Goal: Check status: Check status

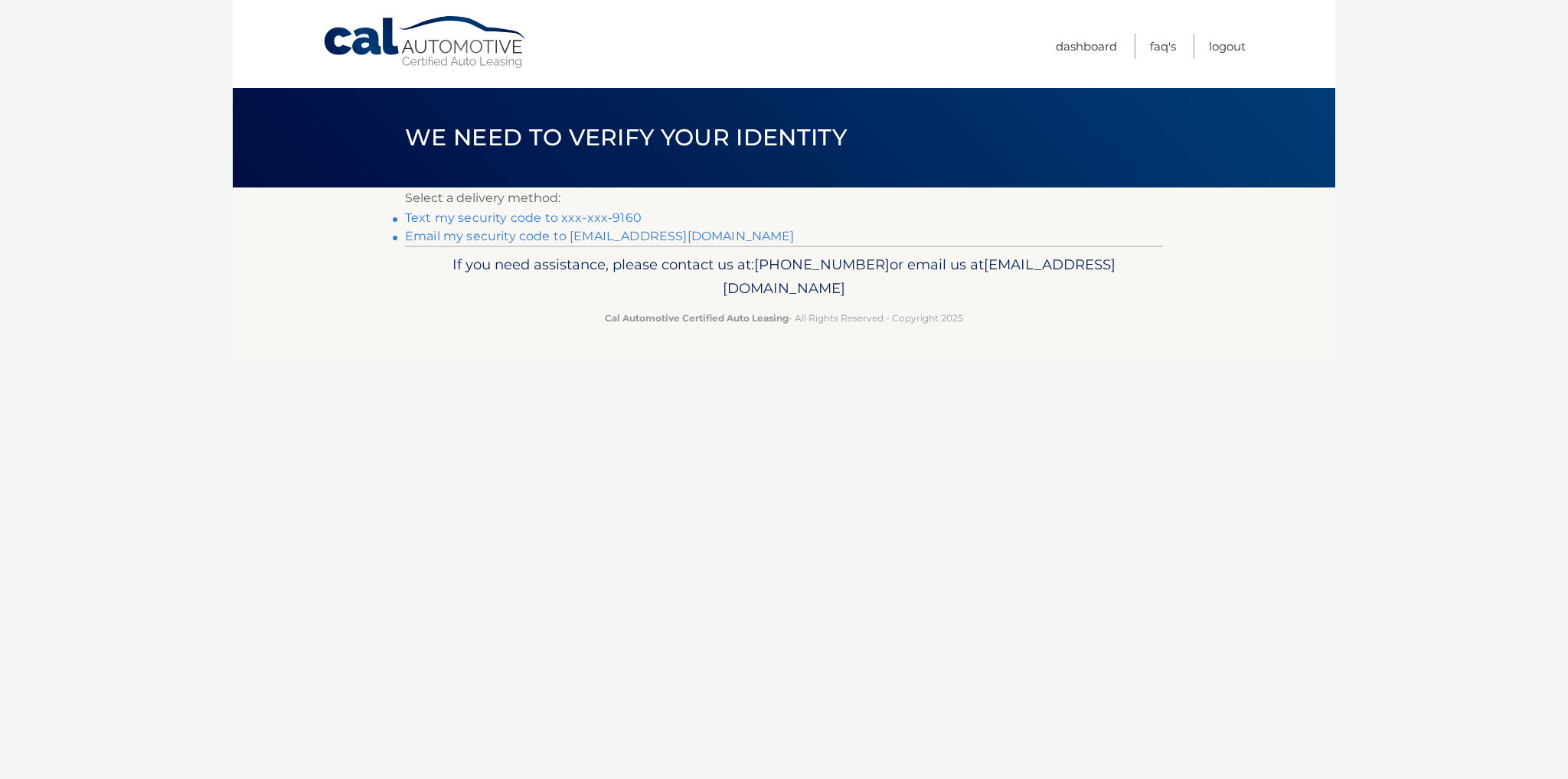
click at [538, 218] on link "Text my security code to xxx-xxx-9160" at bounding box center [524, 217] width 236 height 14
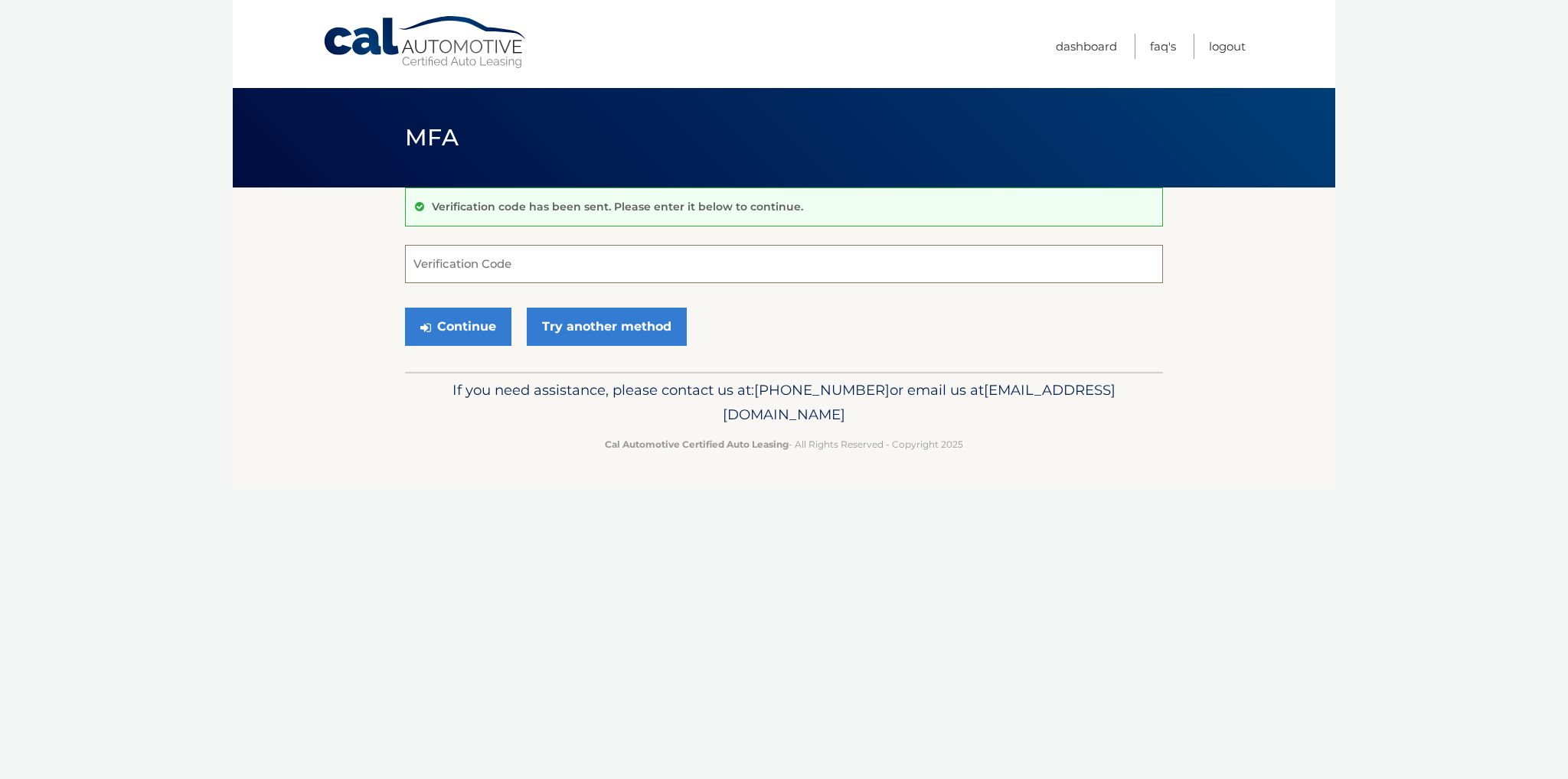
click at [522, 264] on input "Verification Code" at bounding box center [784, 263] width 758 height 38
click at [510, 258] on input "Verification Code" at bounding box center [784, 263] width 758 height 38
click at [477, 274] on input "414141" at bounding box center [784, 263] width 758 height 38
type input "414241"
click at [460, 331] on button "Continue" at bounding box center [458, 326] width 106 height 38
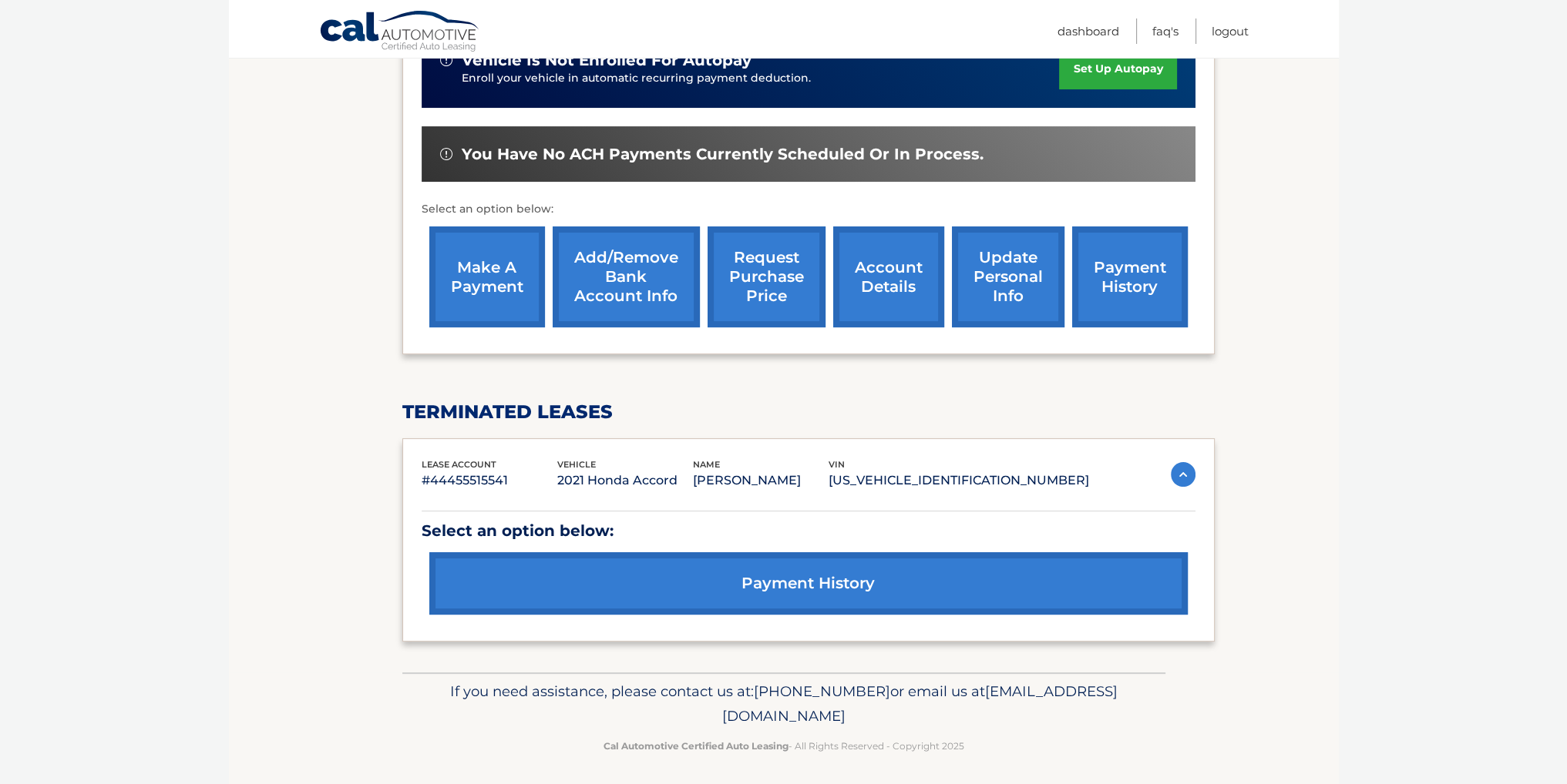
scroll to position [418, 0]
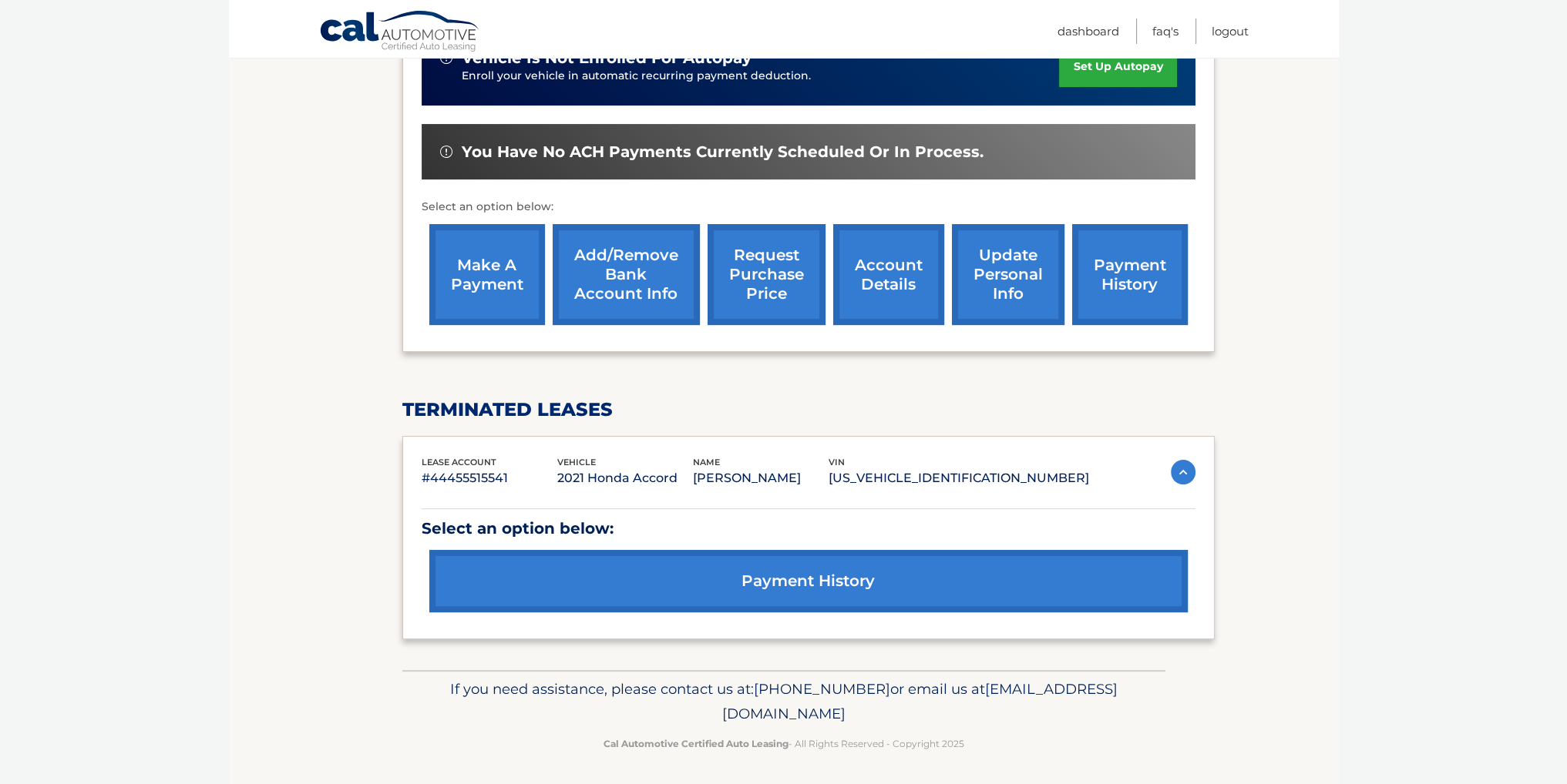
click at [860, 565] on link "payment history" at bounding box center [808, 581] width 759 height 62
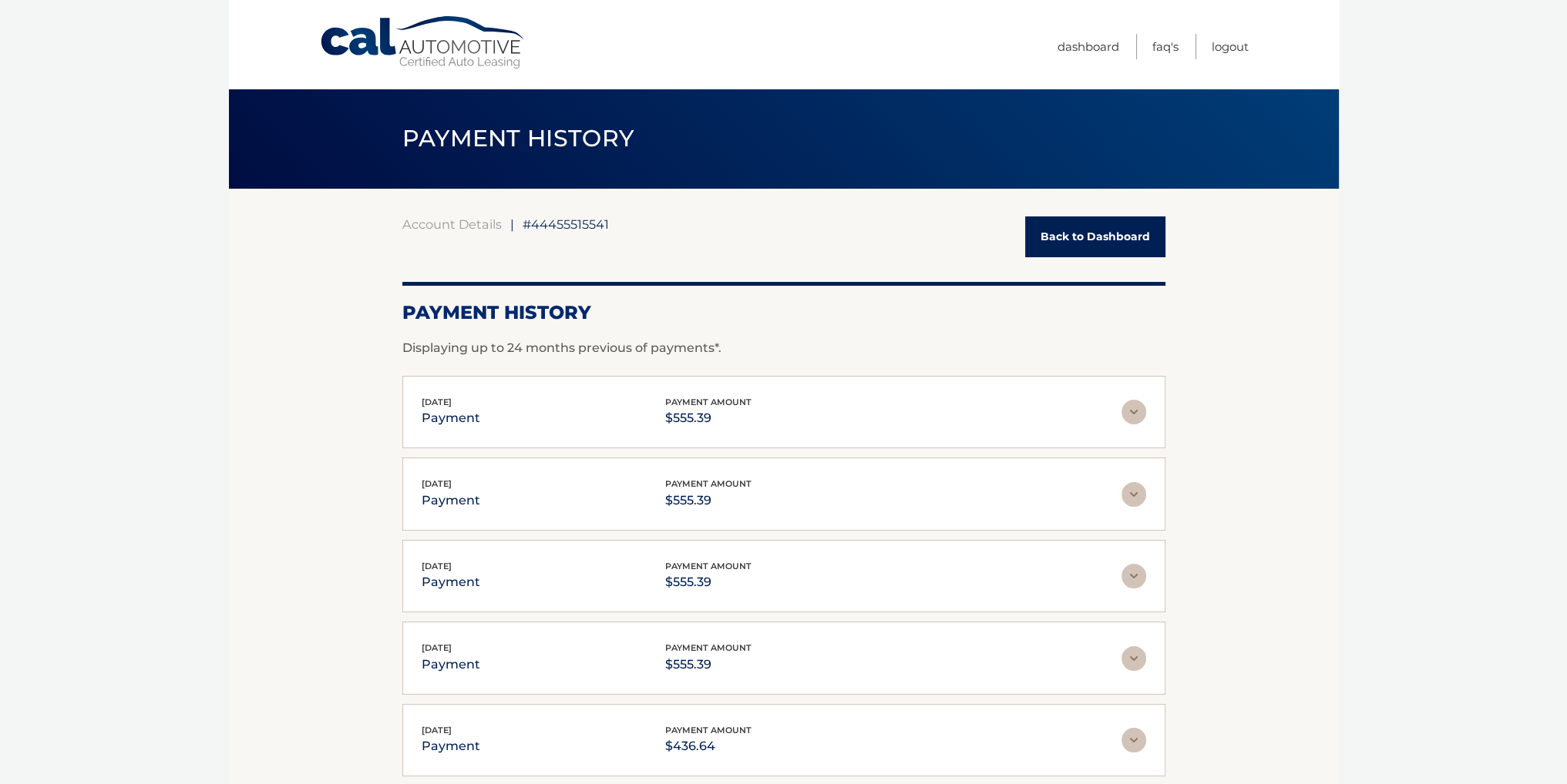
click at [844, 522] on div "[DATE] payment payment amount $555.39 Late Charges $0.00 Miscelleneous Charges*…" at bounding box center [784, 494] width 763 height 74
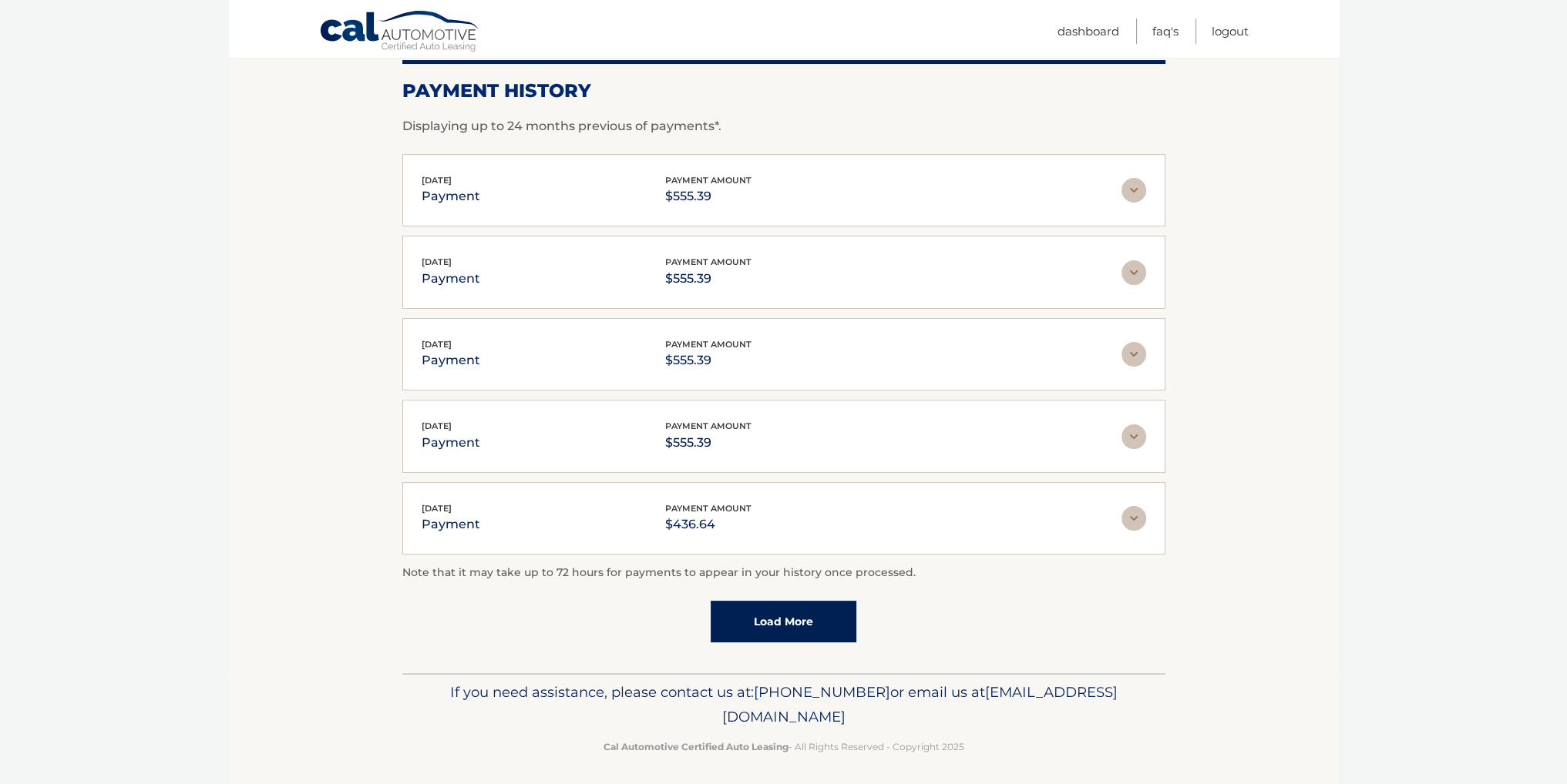
scroll to position [224, 0]
click at [784, 608] on link "Load More" at bounding box center [784, 619] width 145 height 42
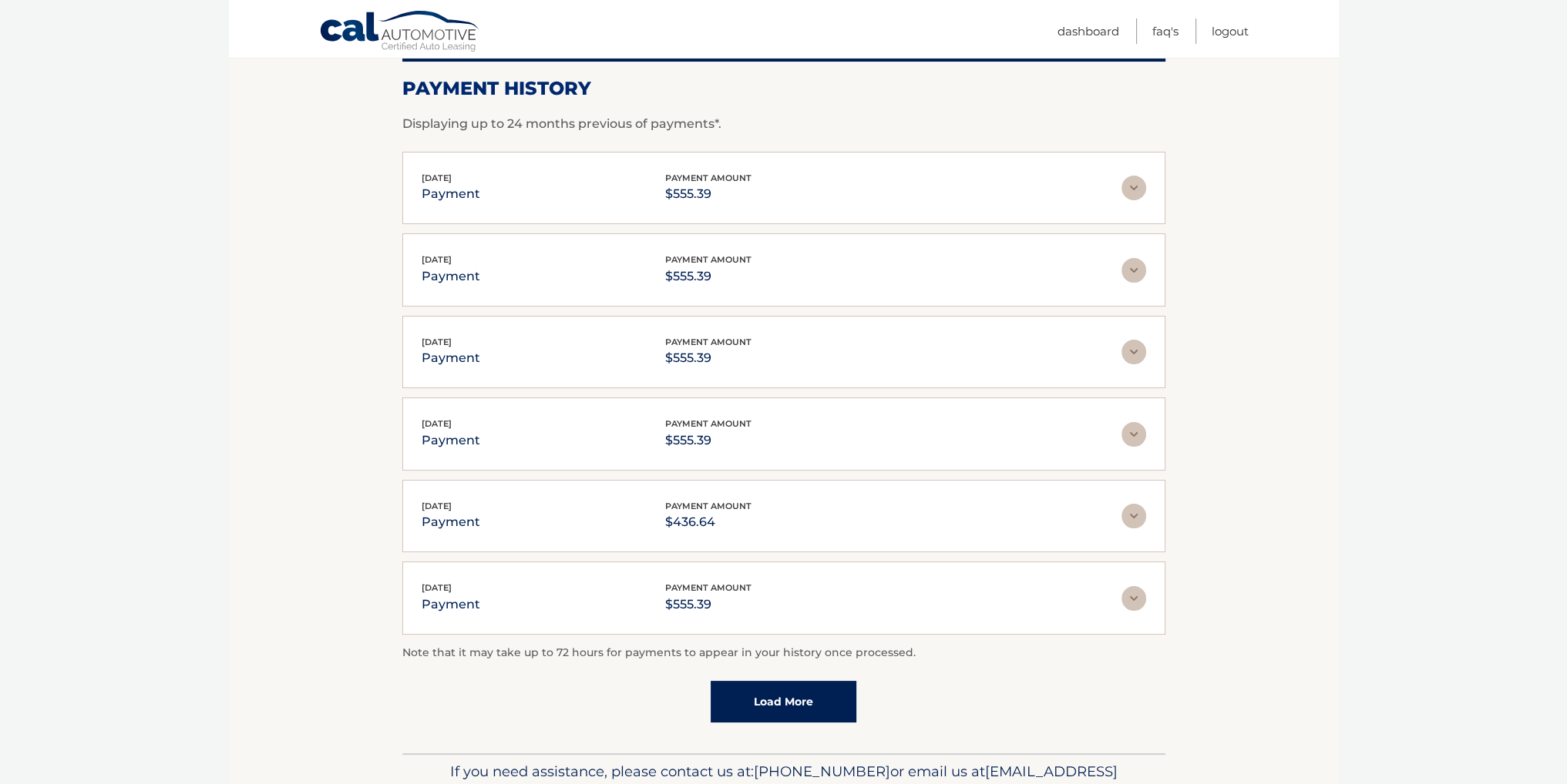
click at [795, 694] on link "Load More" at bounding box center [784, 701] width 145 height 42
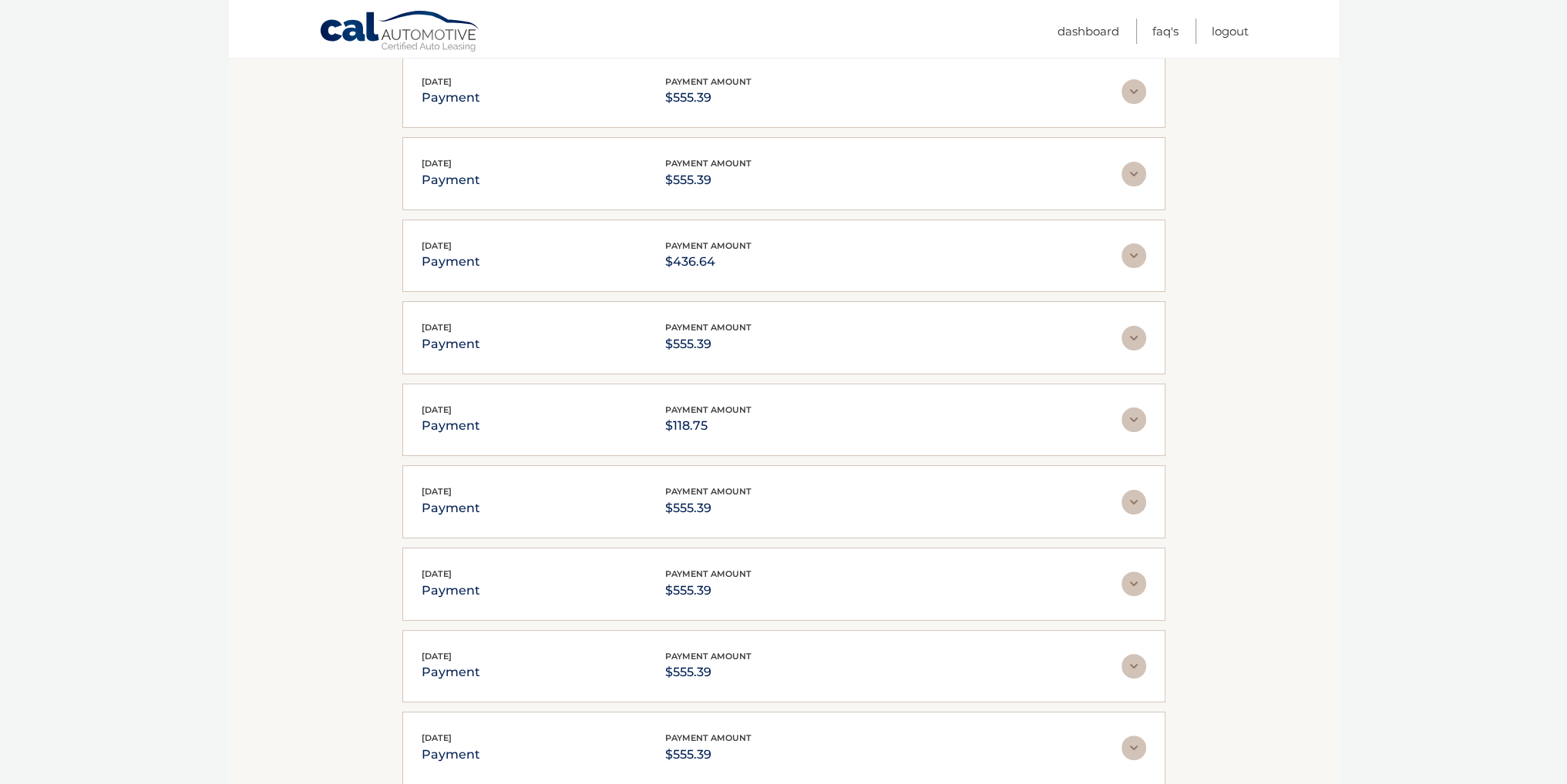
scroll to position [712, 0]
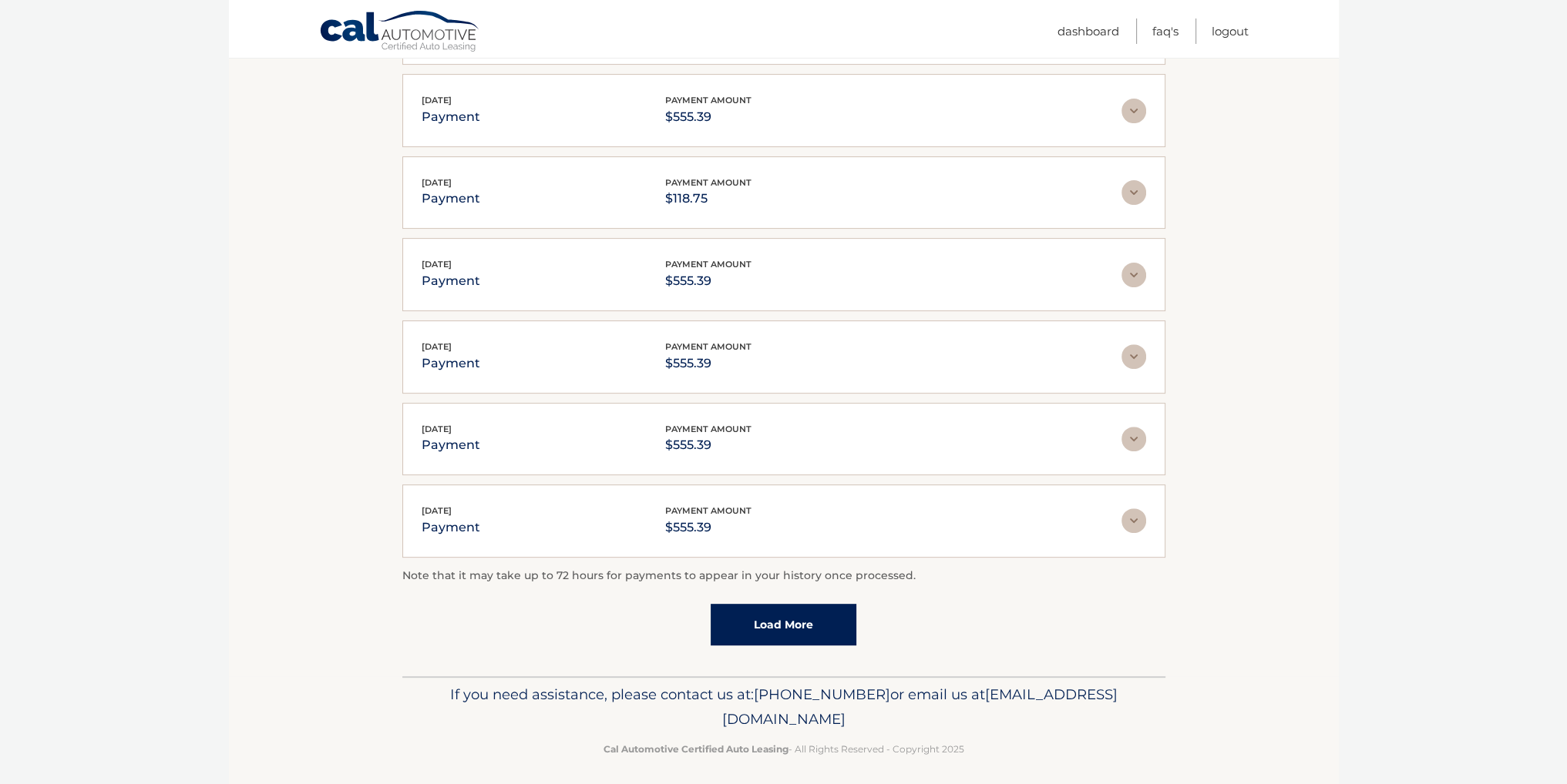
click at [803, 618] on link "Load More" at bounding box center [784, 624] width 145 height 42
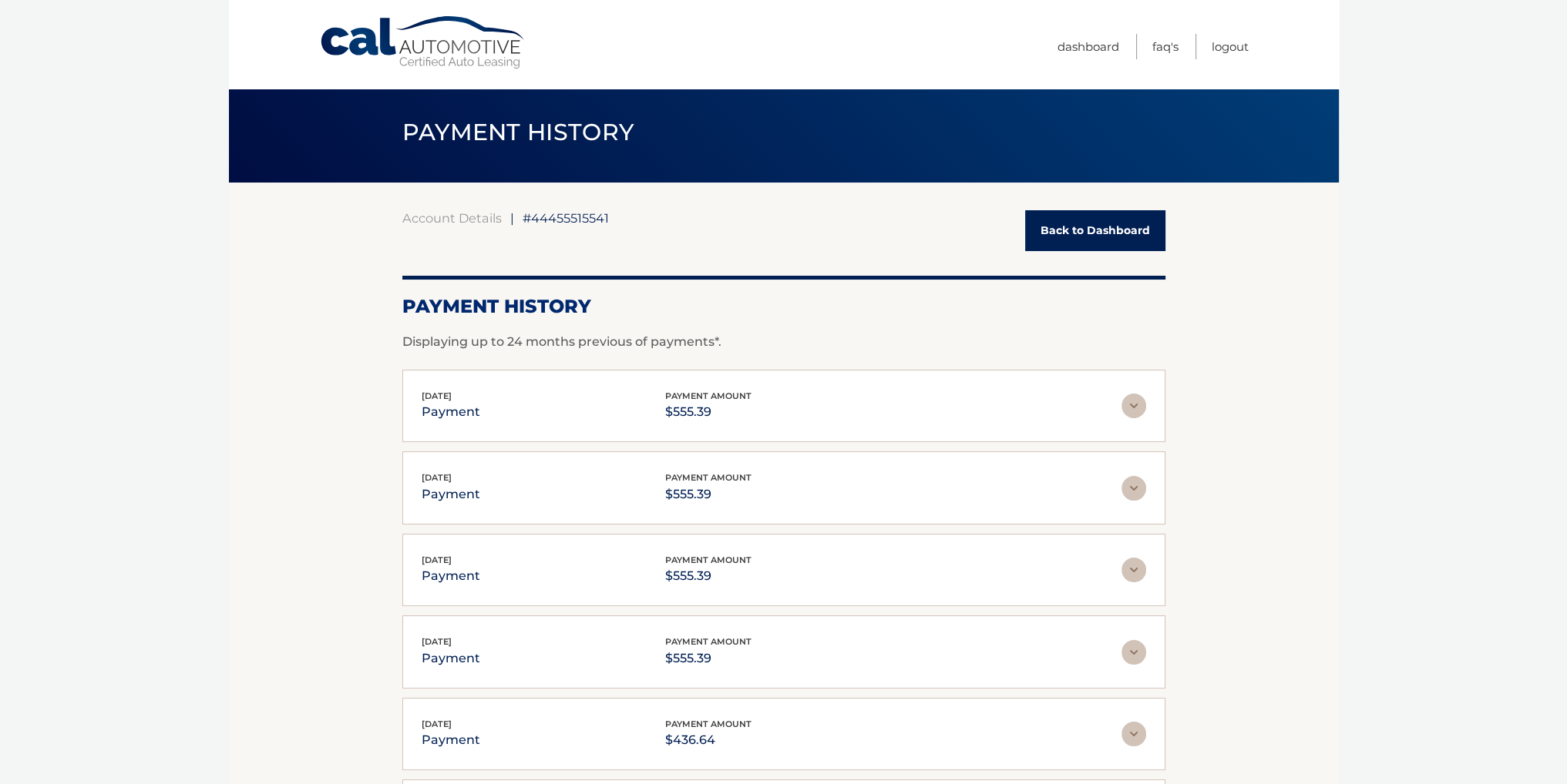
scroll to position [0, 0]
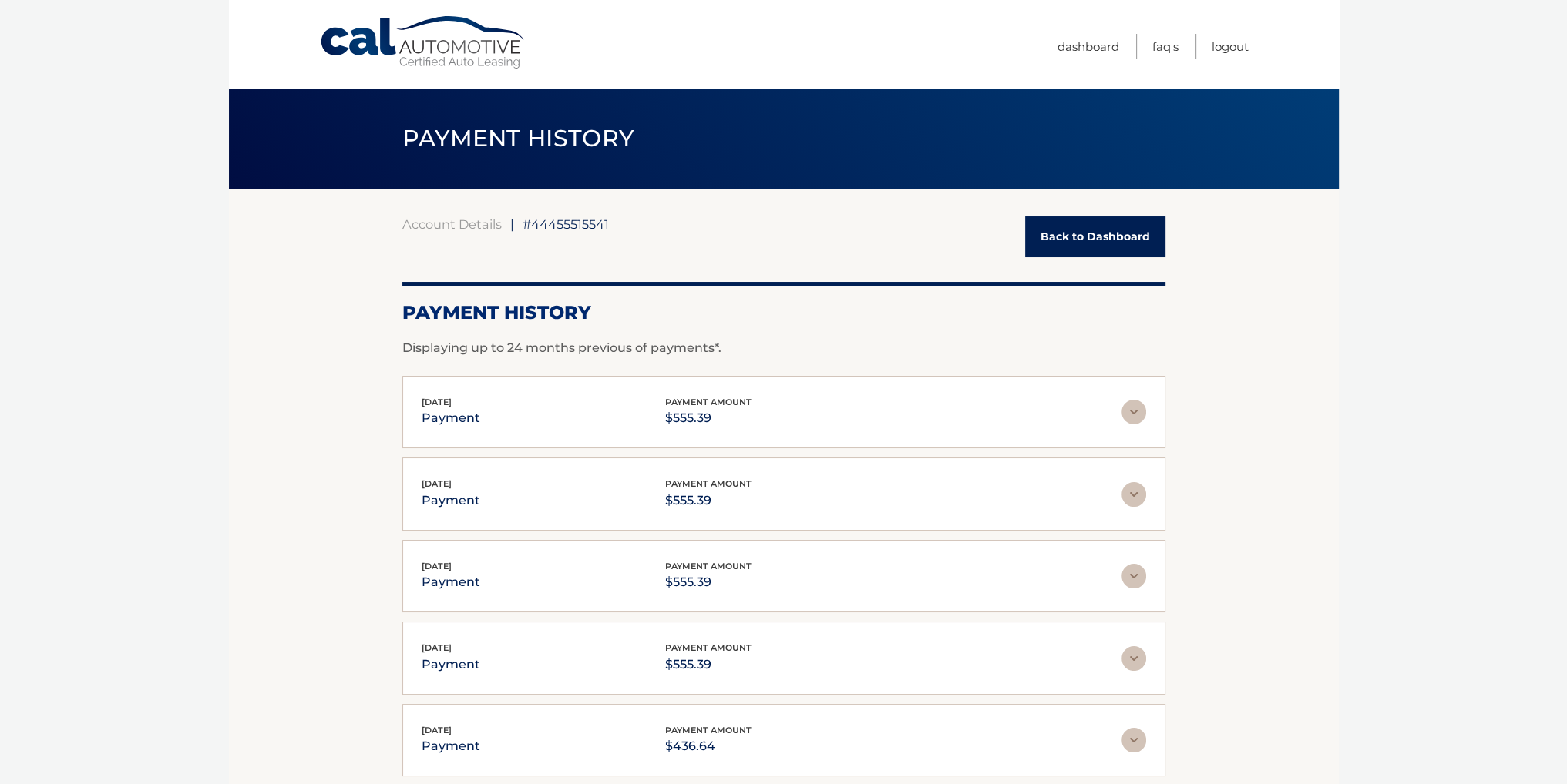
click at [1103, 234] on link "Back to Dashboard" at bounding box center [1095, 237] width 140 height 41
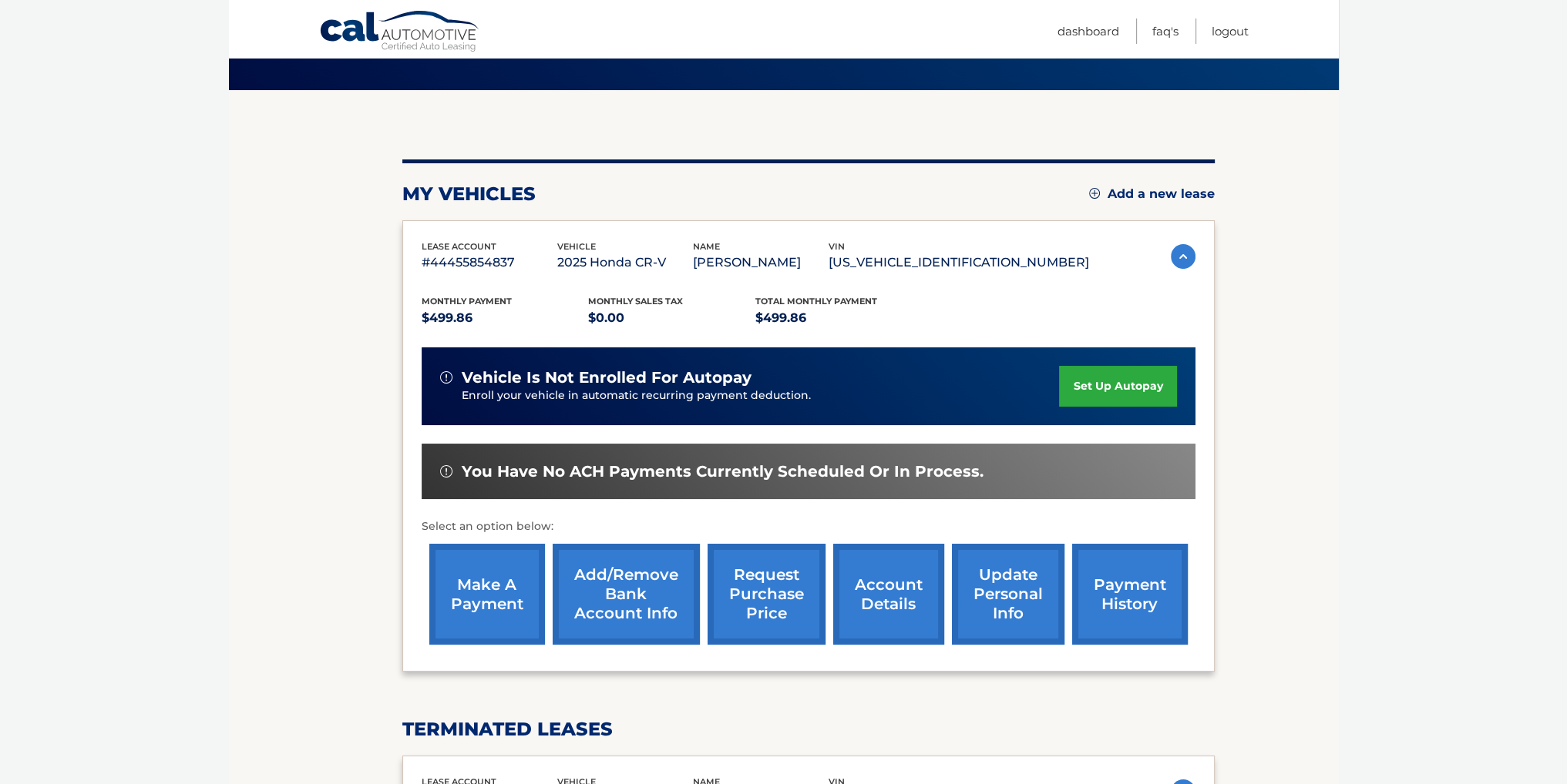
scroll to position [128, 0]
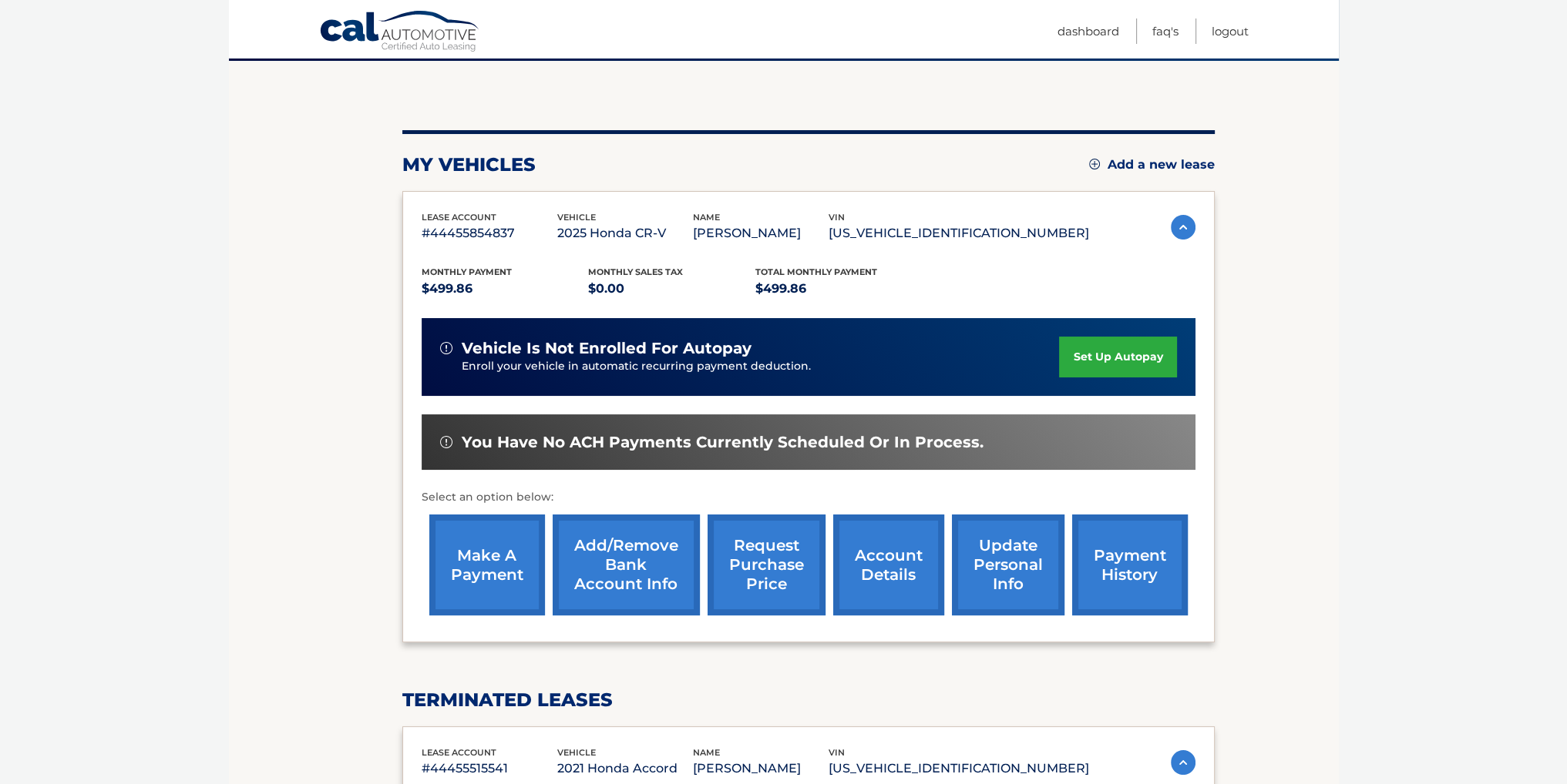
click at [878, 577] on link "account details" at bounding box center [889, 565] width 111 height 101
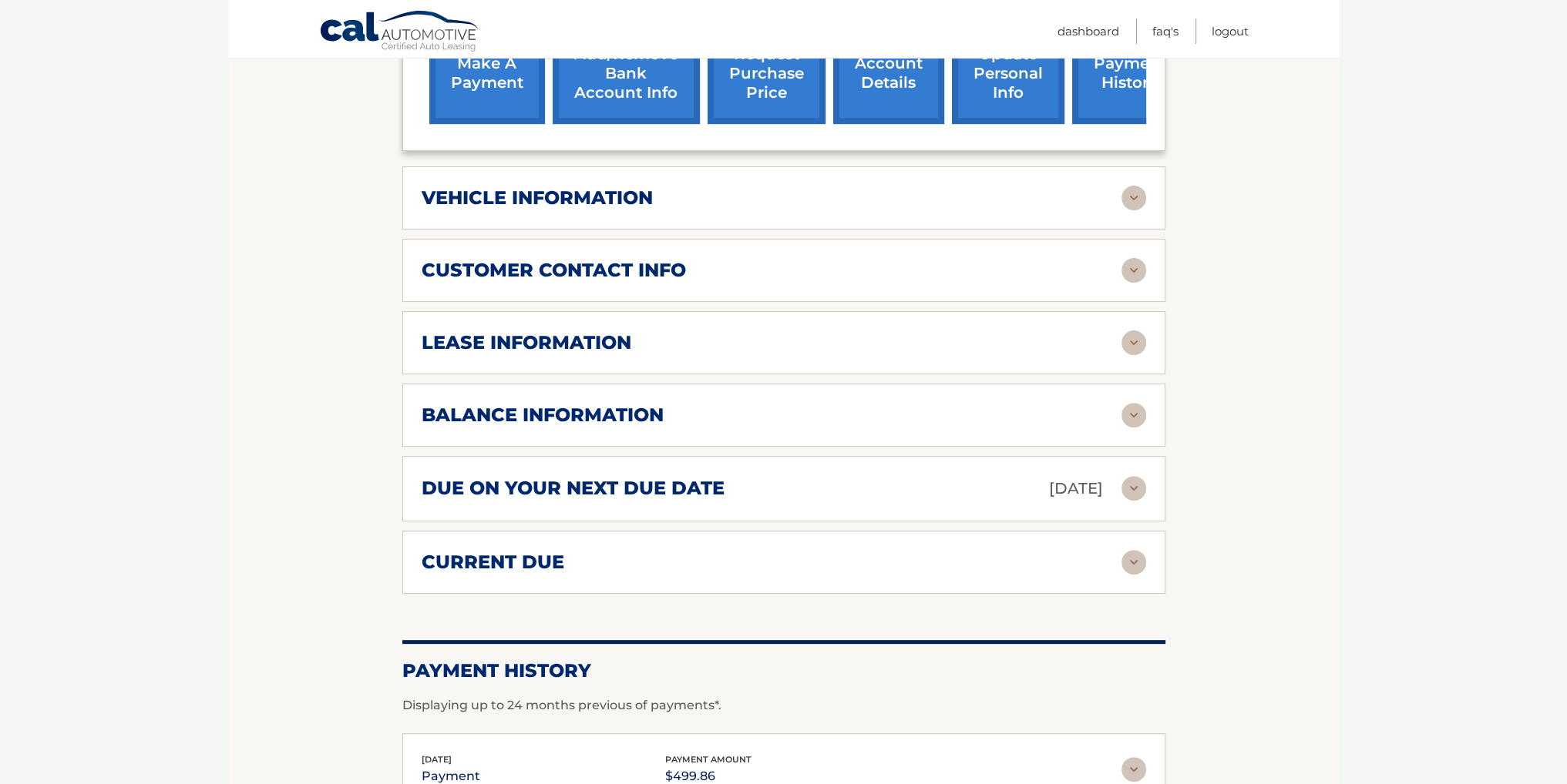
scroll to position [642, 0]
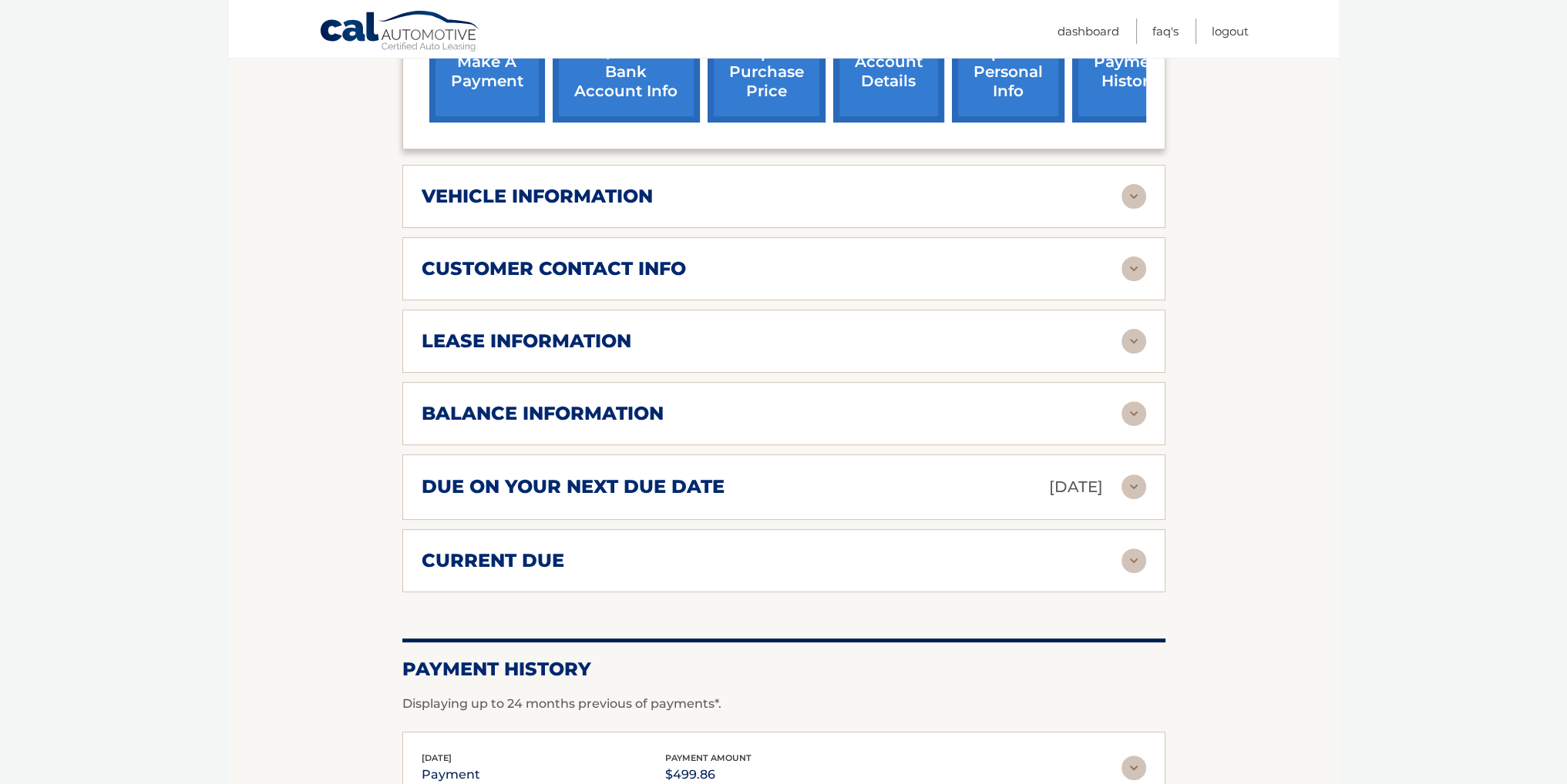
click at [1131, 186] on img at bounding box center [1133, 196] width 25 height 25
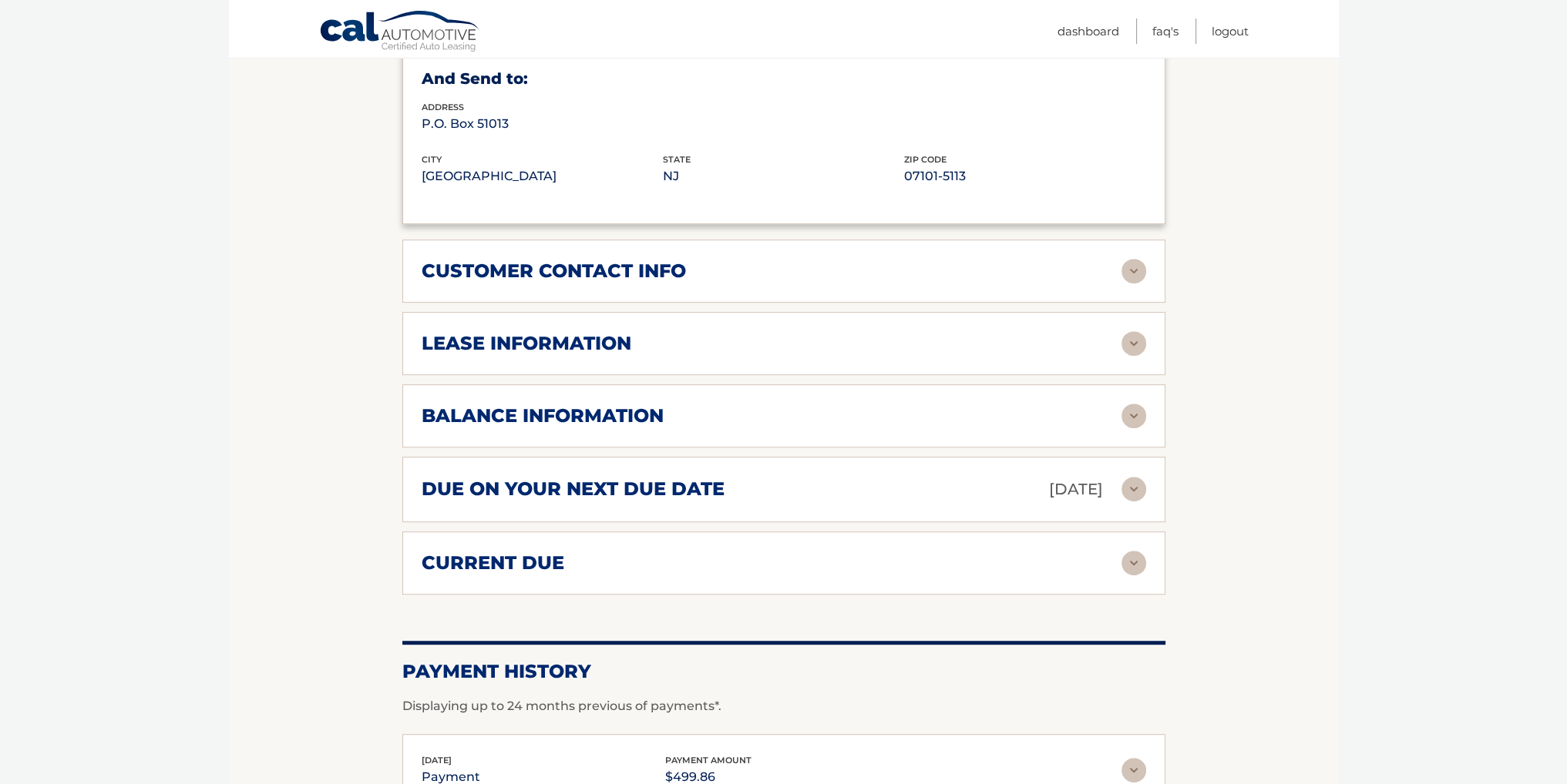
scroll to position [1027, 0]
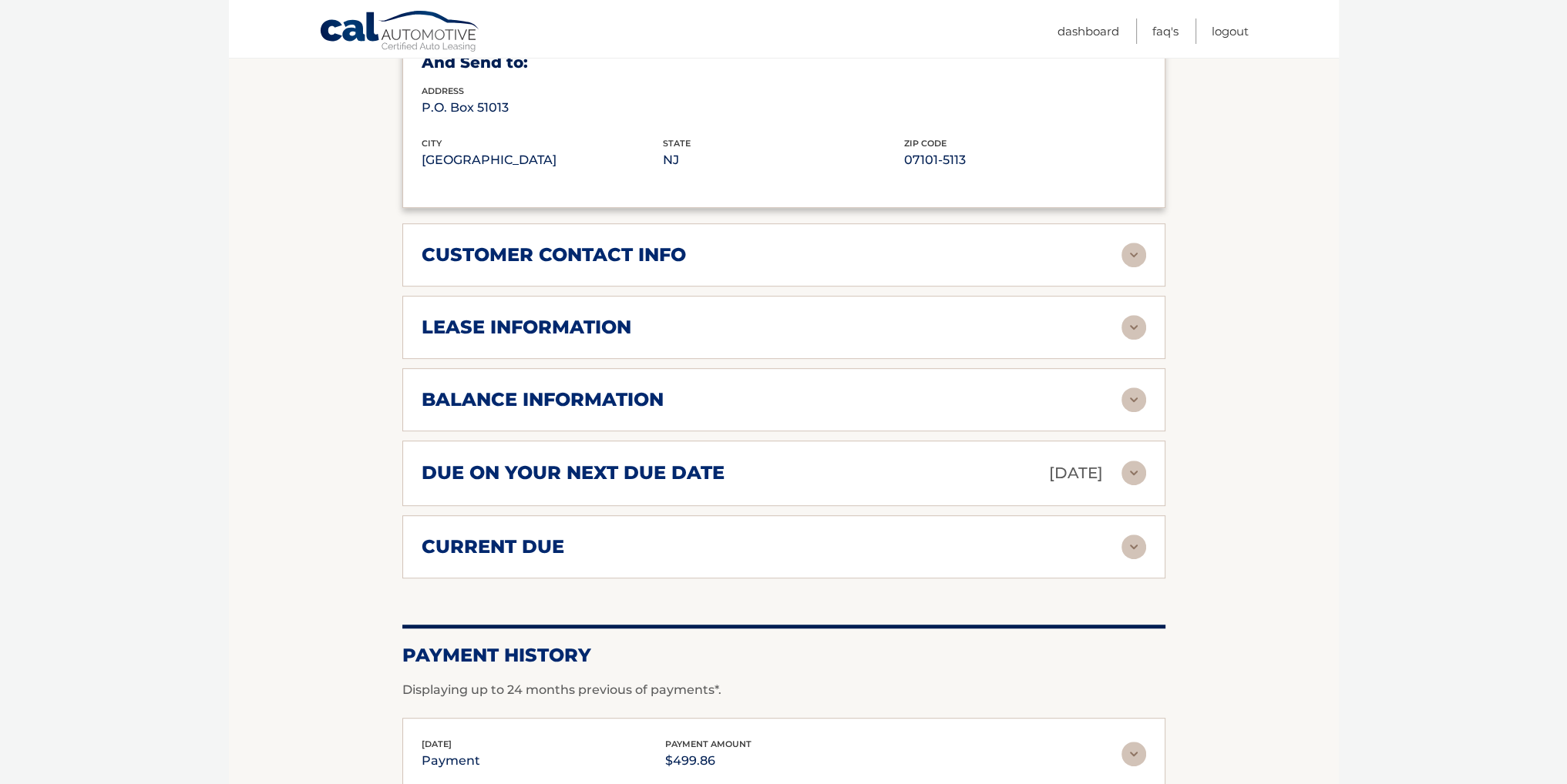
click at [1127, 400] on img at bounding box center [1133, 399] width 25 height 25
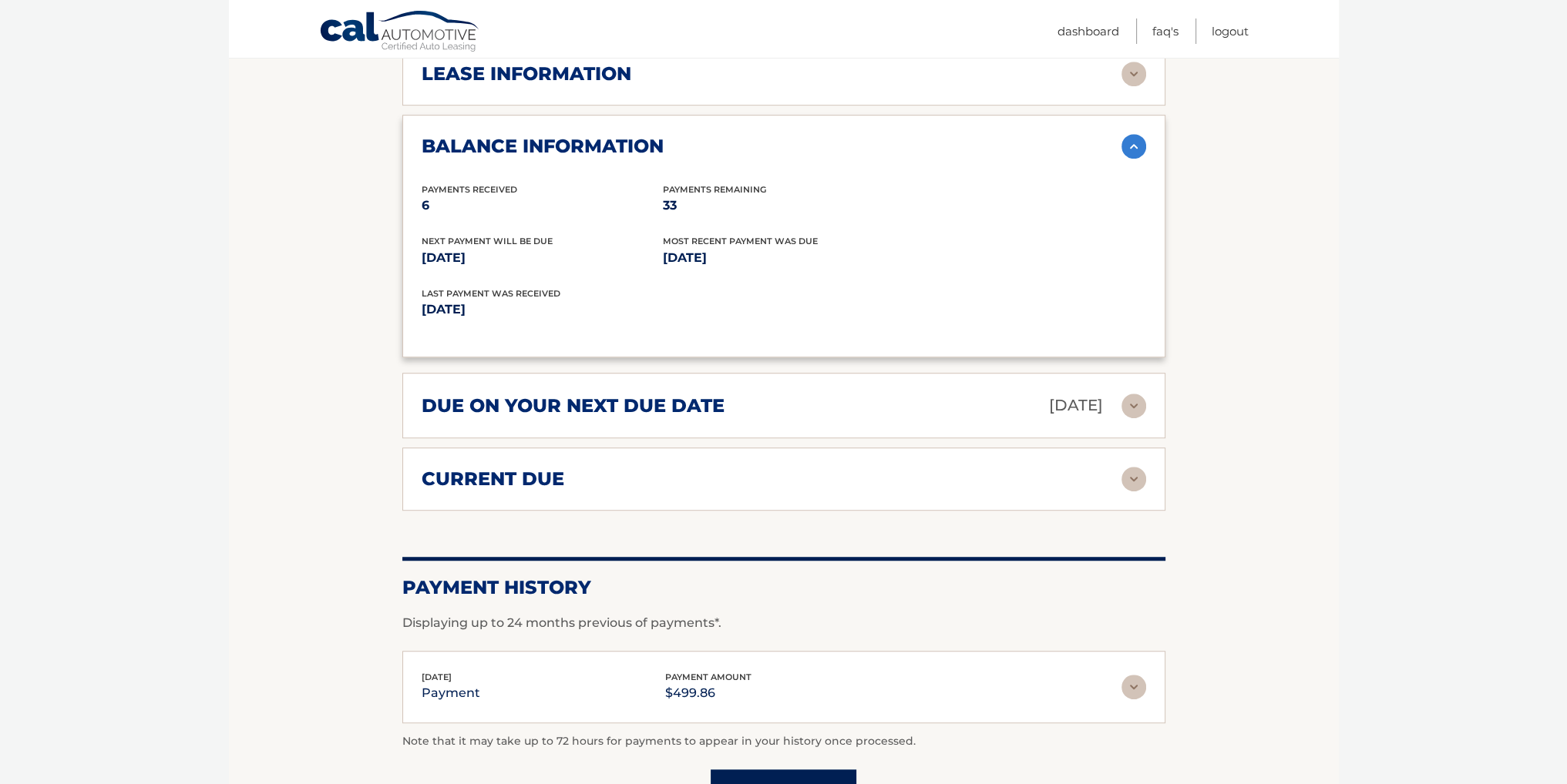
scroll to position [1283, 0]
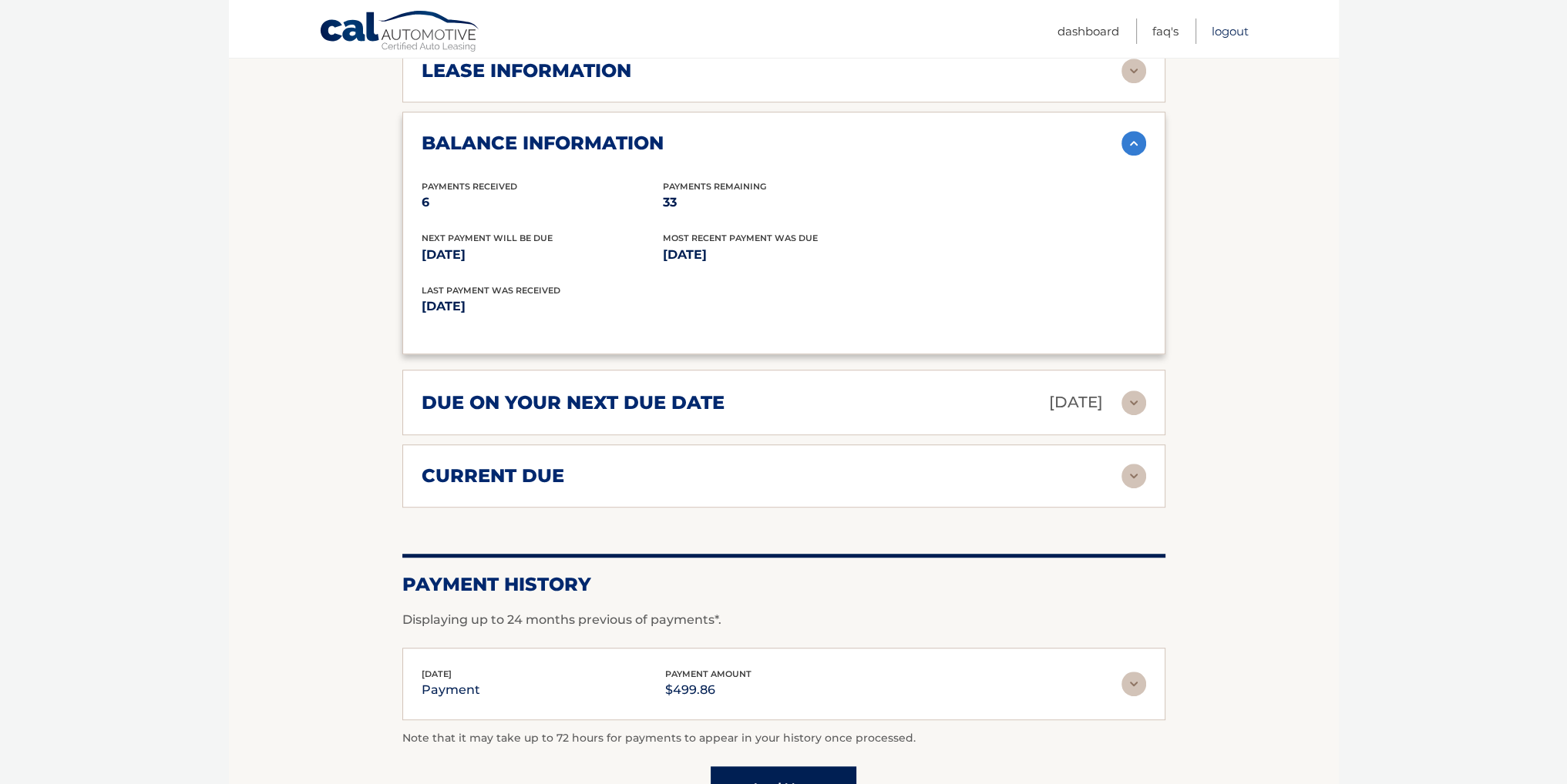
click at [1239, 25] on link "Logout" at bounding box center [1229, 32] width 37 height 26
